Goal: Transaction & Acquisition: Subscribe to service/newsletter

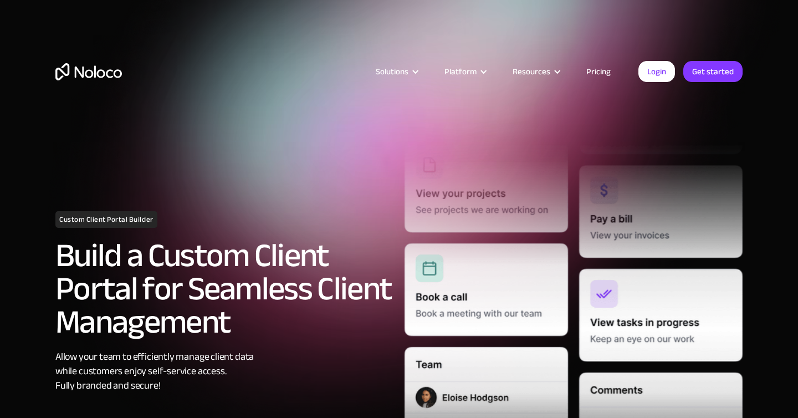
click at [597, 68] on link "Pricing" at bounding box center [598, 71] width 52 height 14
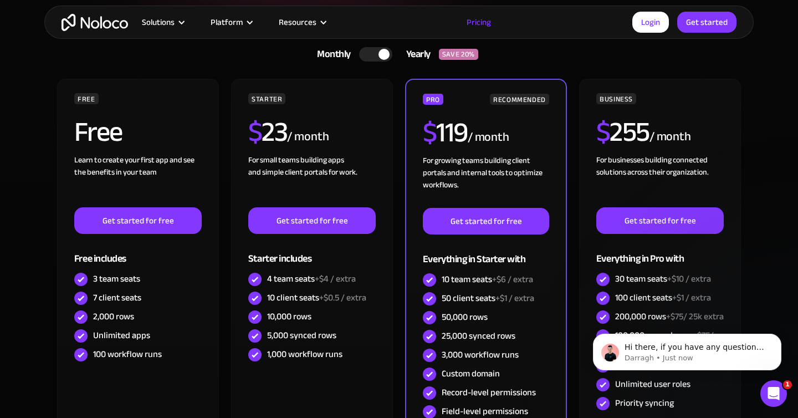
scroll to position [263, 0]
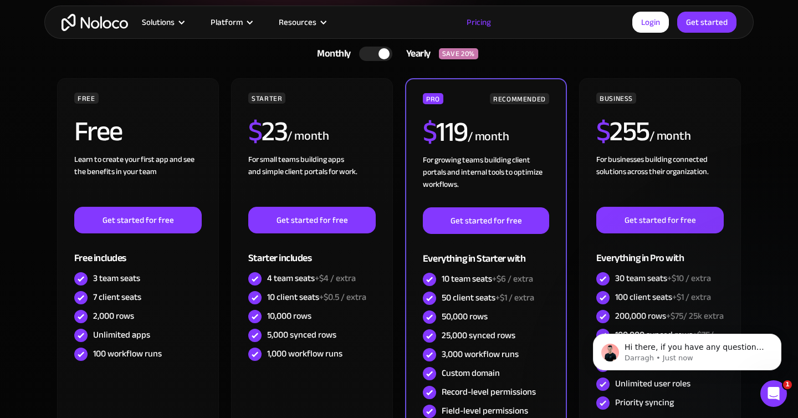
click at [99, 24] on img "home" at bounding box center [95, 22] width 66 height 17
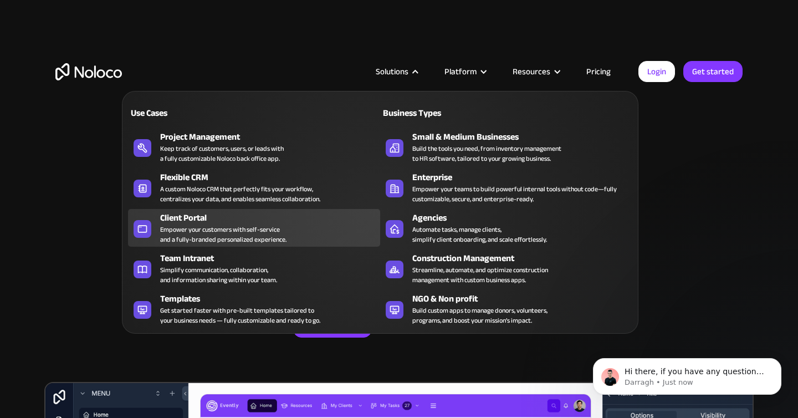
click at [192, 232] on div "Empower your customers with self-service and a fully-branded personalized exper…" at bounding box center [223, 234] width 126 height 20
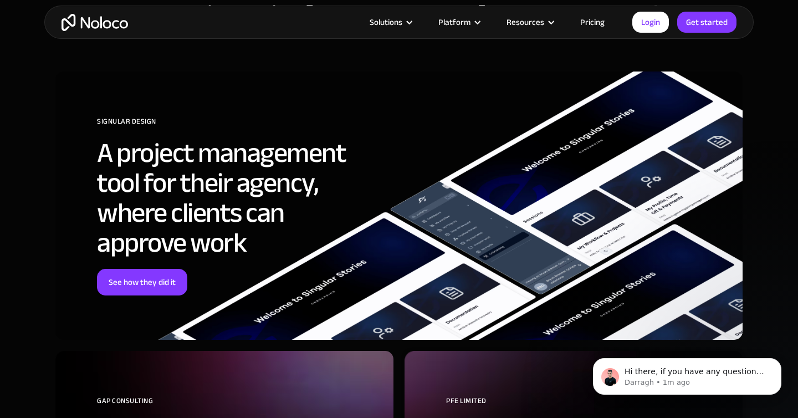
scroll to position [3561, 0]
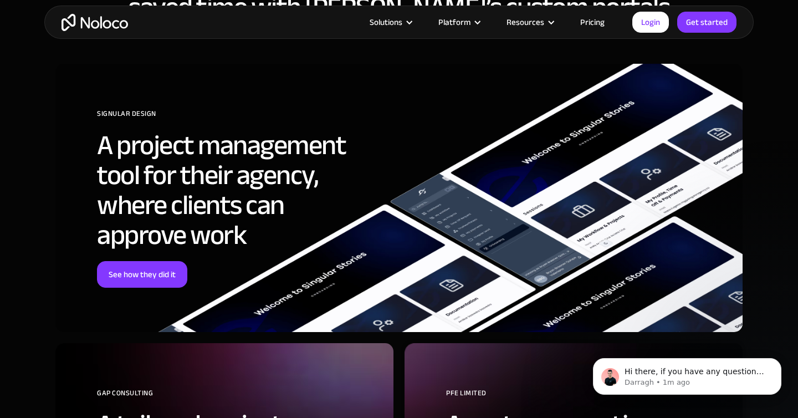
click at [600, 18] on link "Pricing" at bounding box center [592, 22] width 52 height 14
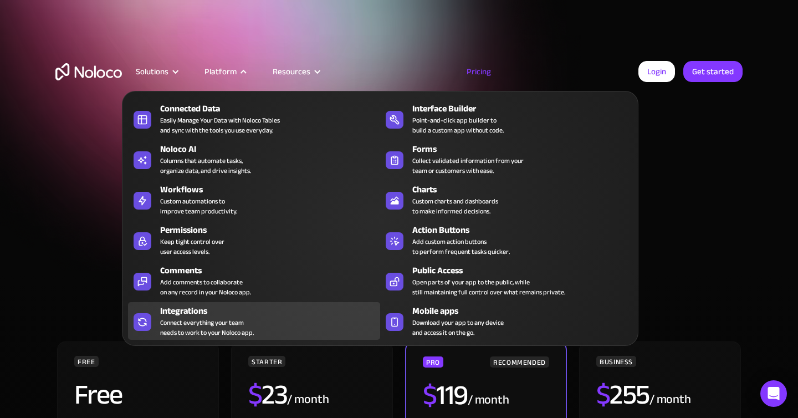
click at [209, 324] on div "Connect everything your team needs to work to your Noloco app." at bounding box center [207, 328] width 94 height 20
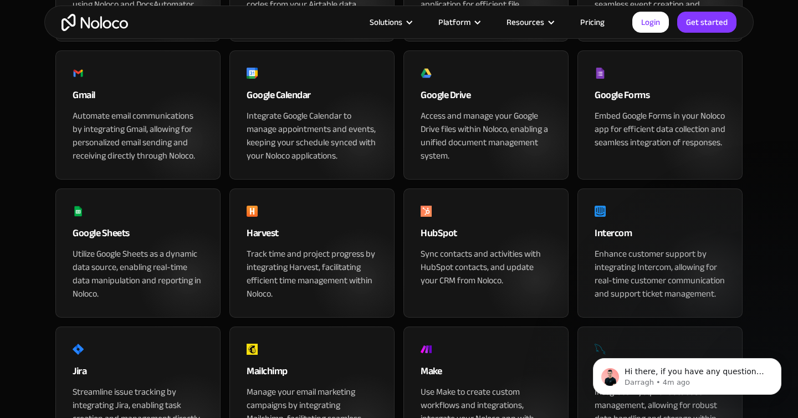
scroll to position [583, 0]
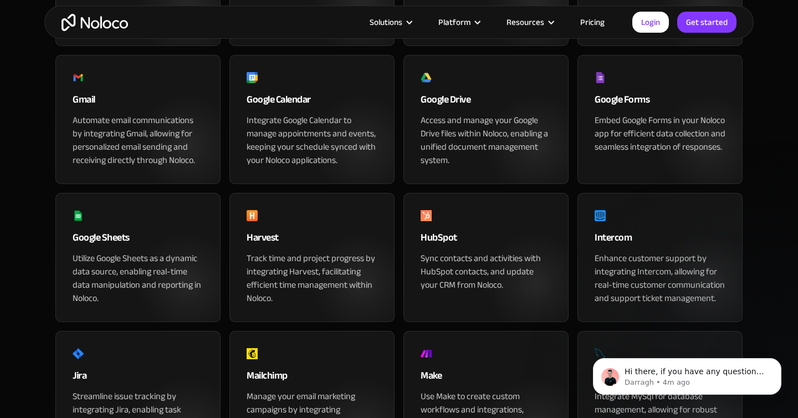
click at [138, 167] on div "Automate email communications by integrating Gmail, allowing for personalized e…" at bounding box center [138, 140] width 131 height 53
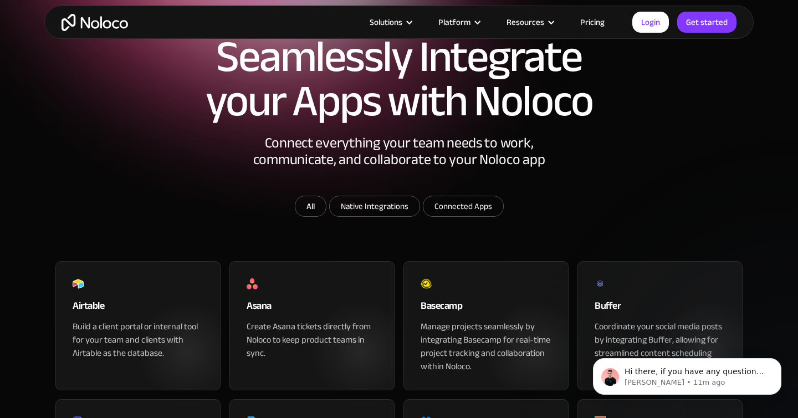
scroll to position [40, 0]
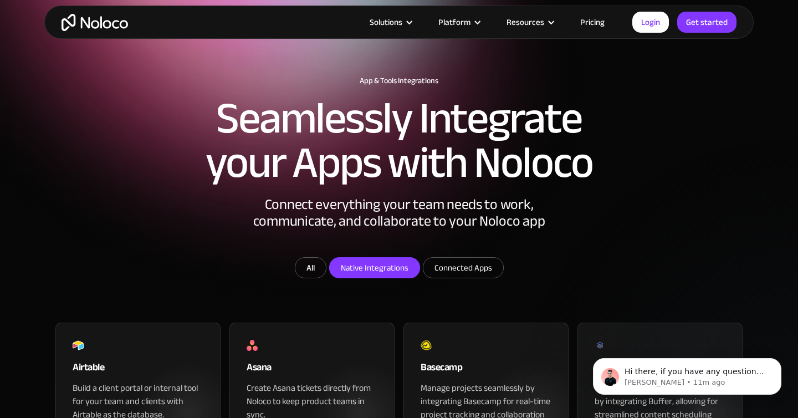
click at [405, 278] on input "Native Integrations" at bounding box center [375, 268] width 90 height 20
checkbox input "true"
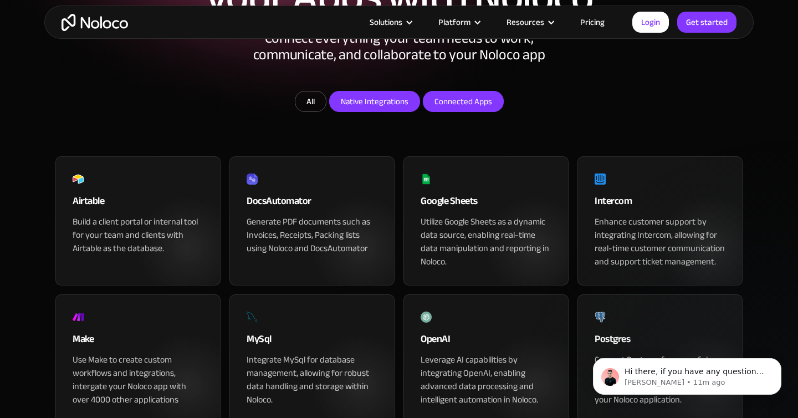
scroll to position [223, 0]
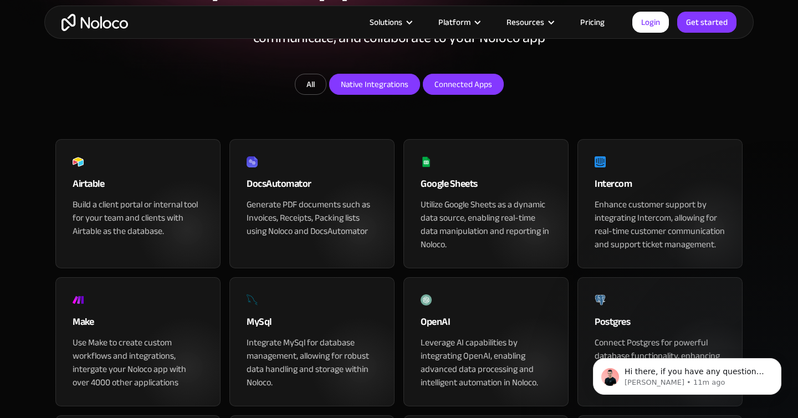
click at [477, 94] on input "Connected Apps" at bounding box center [463, 84] width 80 height 20
checkbox input "true"
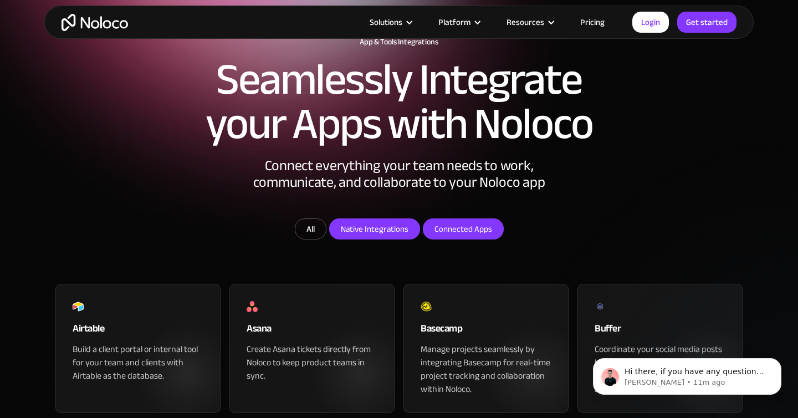
scroll to position [0, 0]
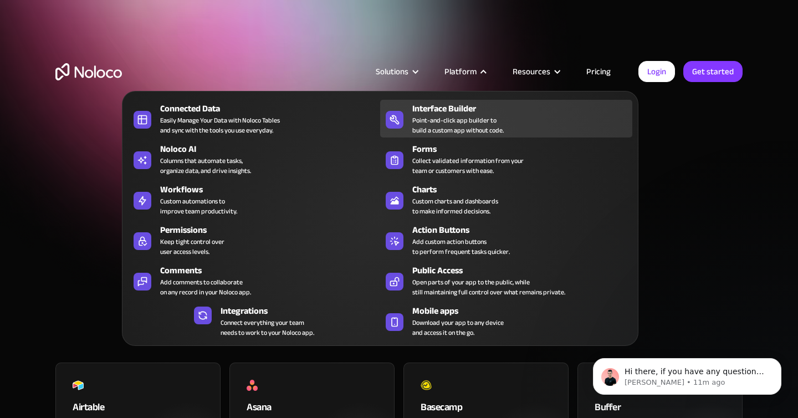
click at [437, 118] on div "Point-and-click app builder to build a custom app without code." at bounding box center [457, 125] width 91 height 20
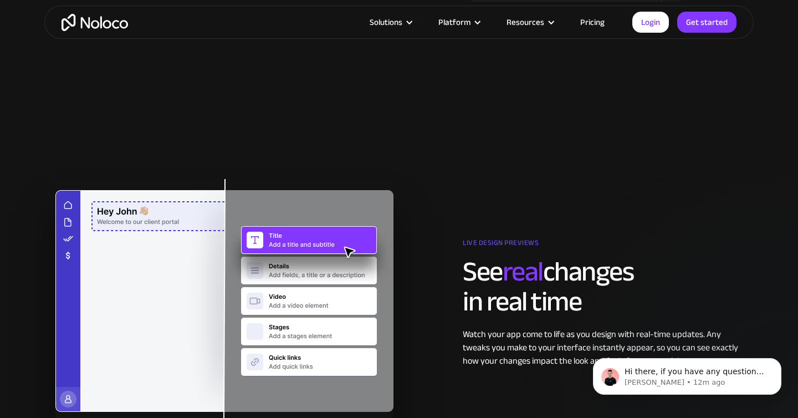
scroll to position [1779, 0]
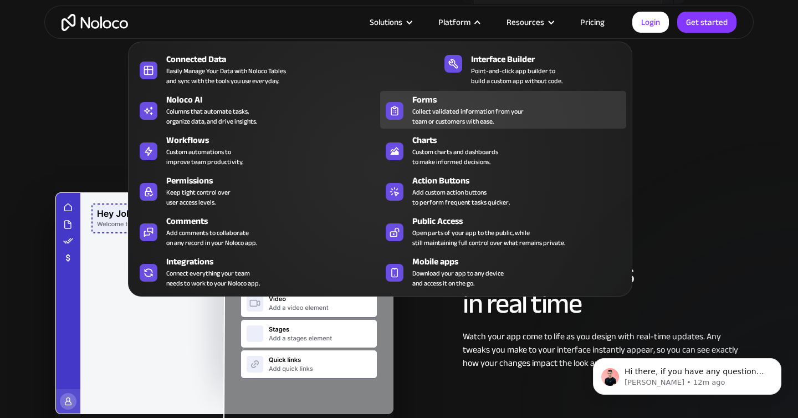
click at [457, 106] on div "Collect validated information from your team or customers with ease." at bounding box center [467, 116] width 111 height 20
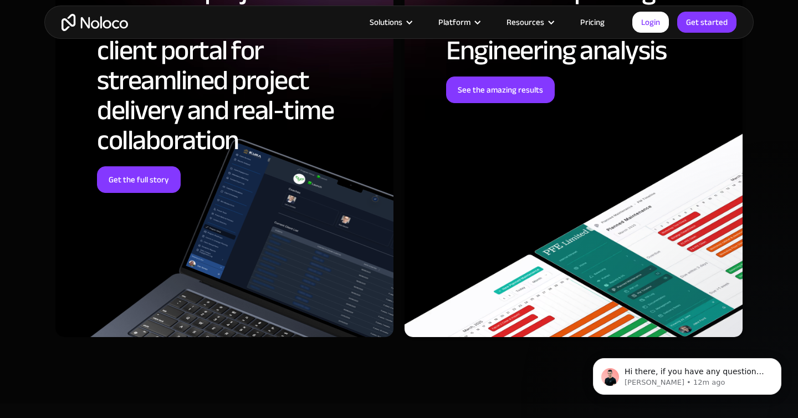
scroll to position [3682, 0]
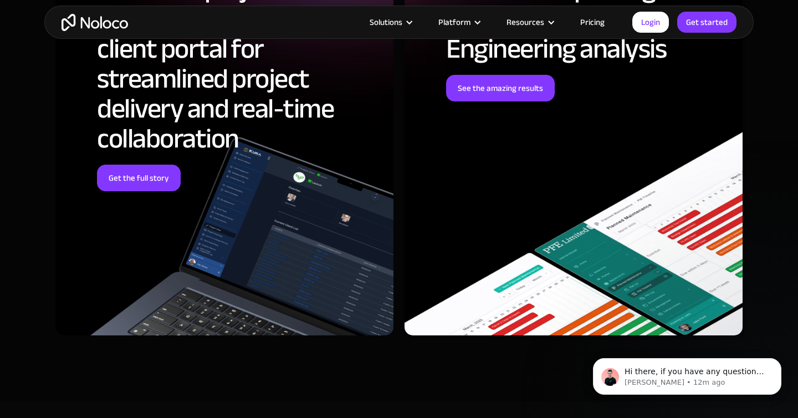
click at [595, 18] on link "Pricing" at bounding box center [592, 22] width 52 height 14
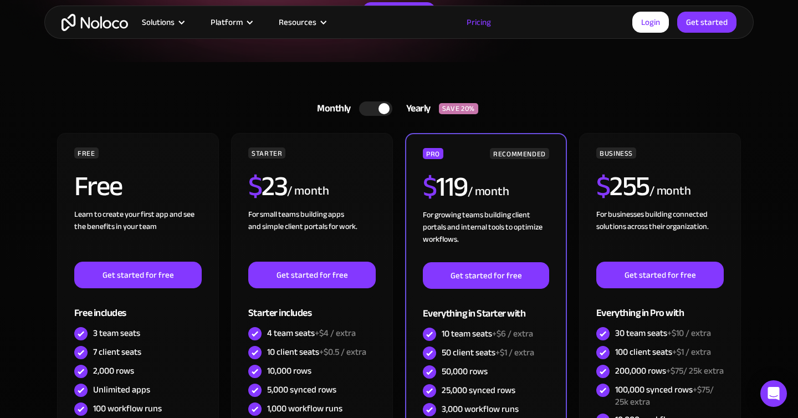
scroll to position [212, 0]
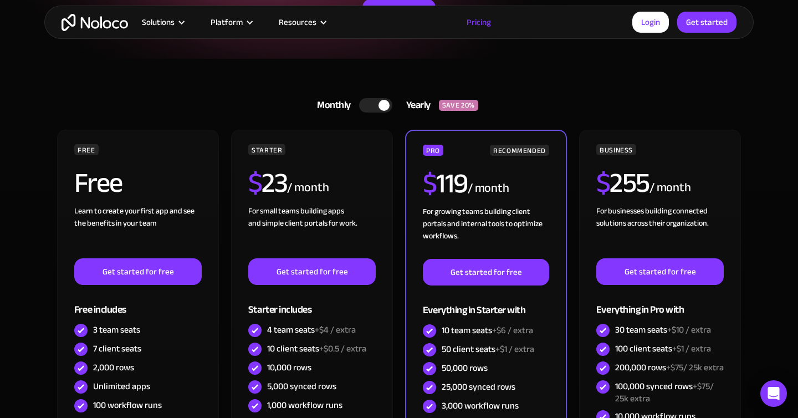
click at [387, 104] on div at bounding box center [383, 105] width 11 height 11
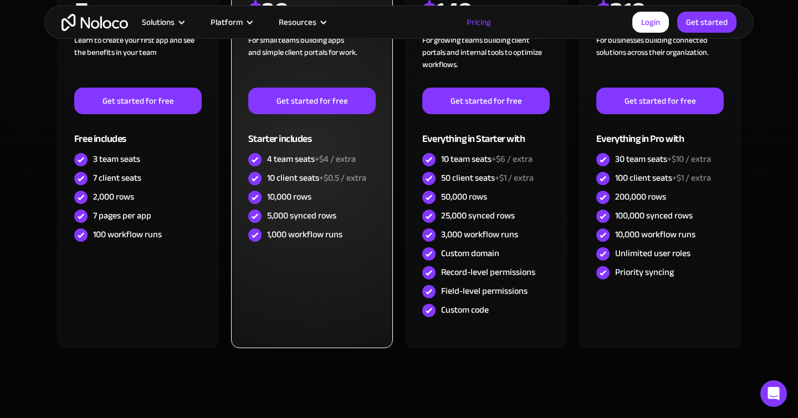
scroll to position [400, 0]
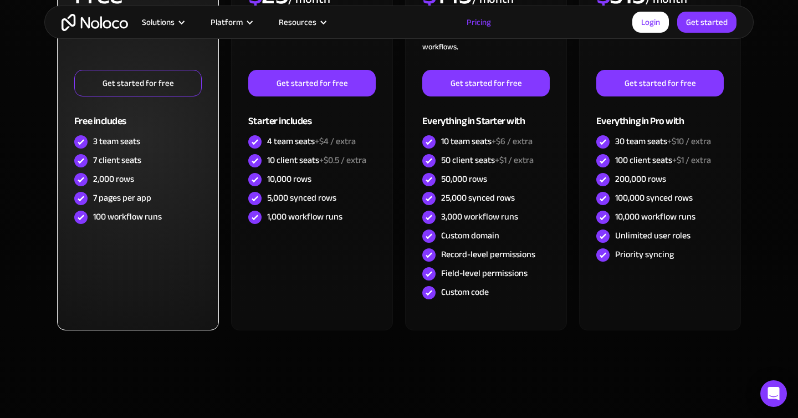
click at [162, 83] on link "Get started for free" at bounding box center [137, 83] width 127 height 27
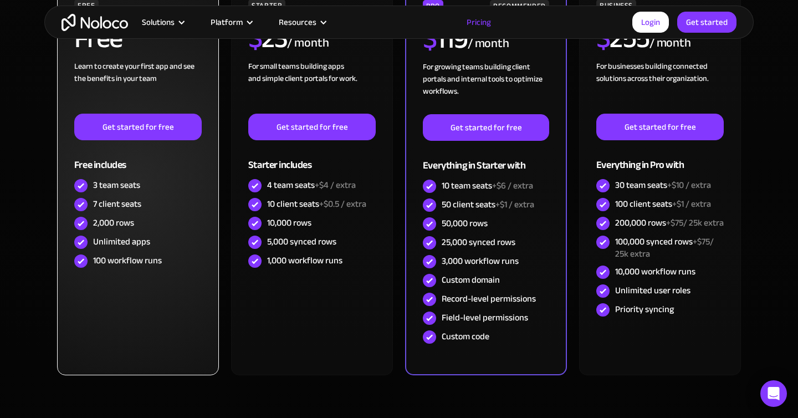
scroll to position [306, 0]
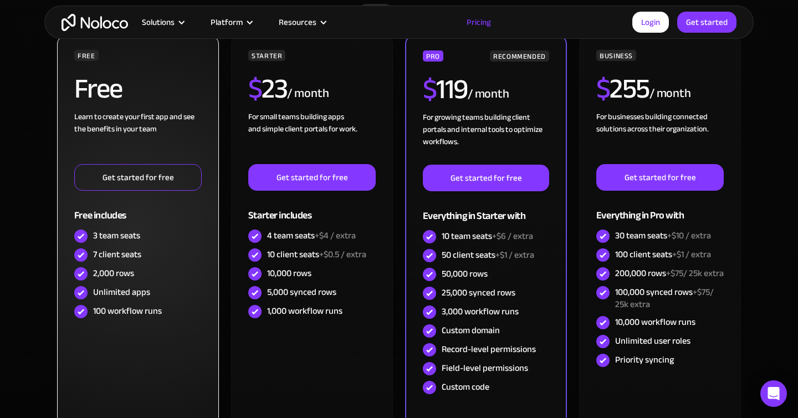
click at [167, 181] on link "Get started for free" at bounding box center [137, 177] width 127 height 27
